Goal: Register for event/course

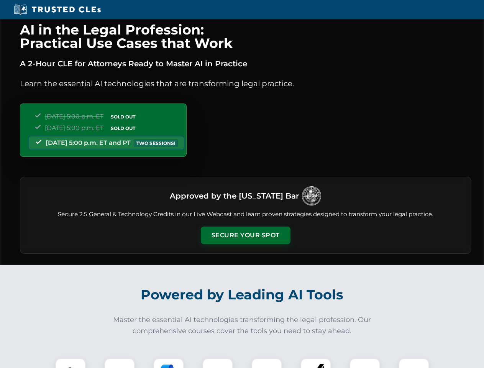
click at [245, 235] on button "Secure Your Spot" at bounding box center [246, 235] width 90 height 18
click at [71, 363] on img at bounding box center [70, 373] width 22 height 22
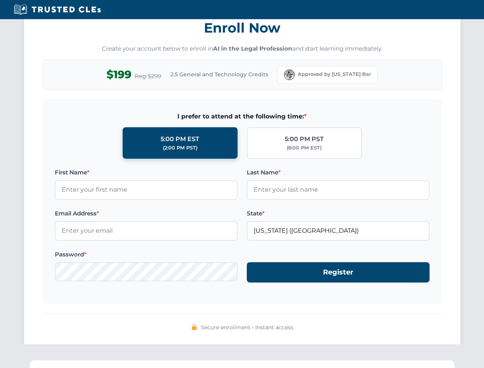
scroll to position [752, 0]
